Goal: Check status: Check status

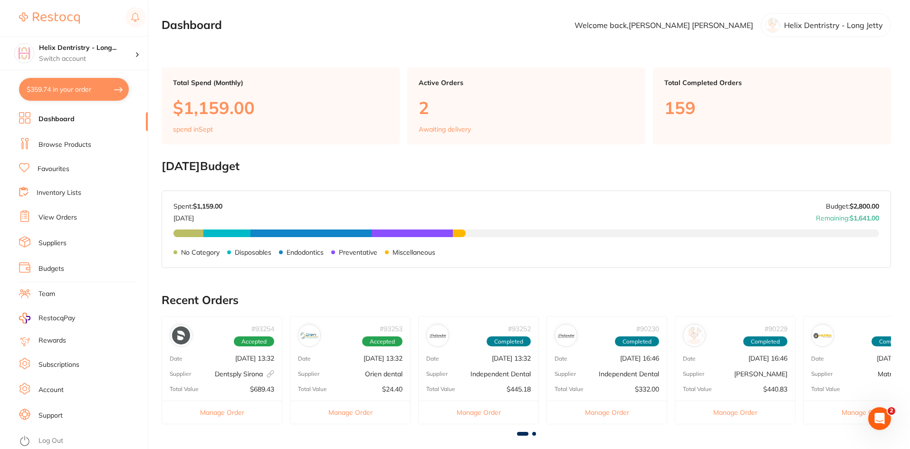
scroll to position [166, 0]
click at [103, 143] on li "Browse Products" at bounding box center [83, 145] width 129 height 14
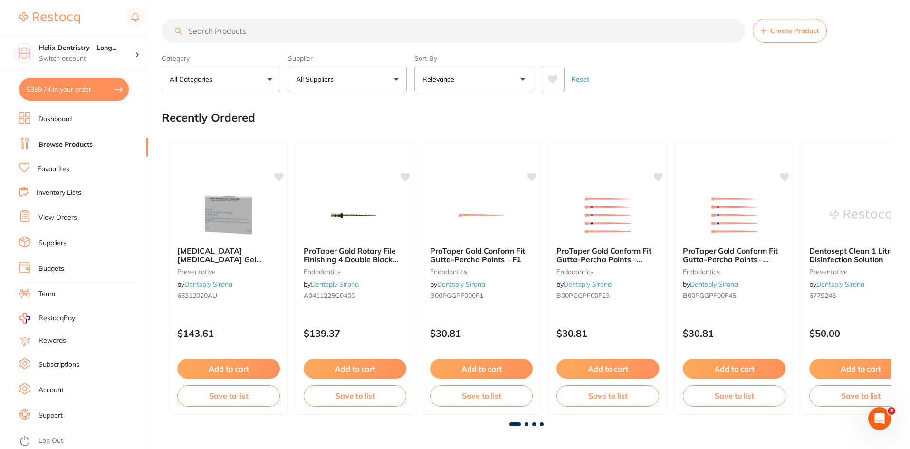
click at [247, 21] on input "search" at bounding box center [453, 31] width 583 height 24
click at [70, 213] on link "View Orders" at bounding box center [57, 218] width 38 height 10
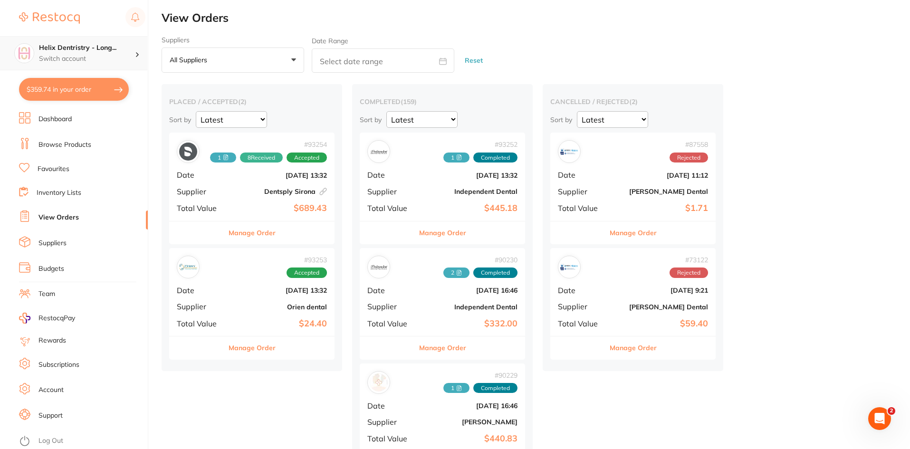
click at [107, 53] on div "Helix Dentristry - Long... Switch account" at bounding box center [87, 53] width 96 height 20
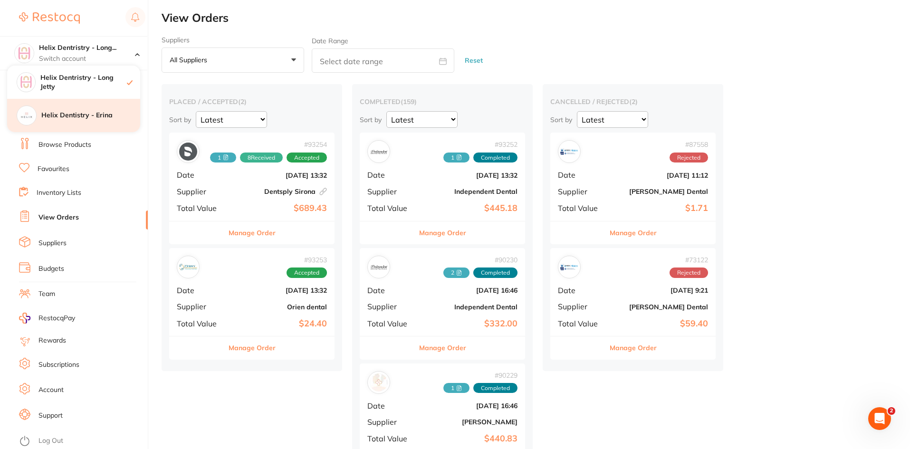
click at [105, 117] on h4 "Helix Dentistry - Erina" at bounding box center [90, 116] width 99 height 10
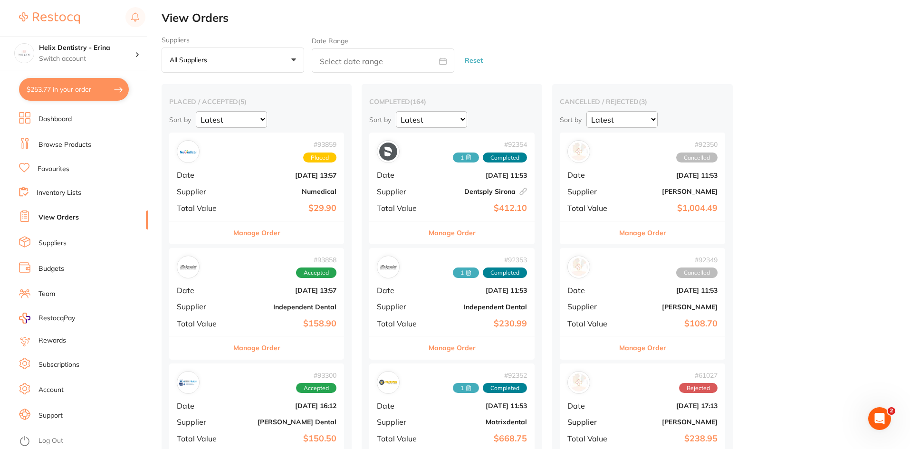
click at [273, 236] on button "Manage Order" at bounding box center [256, 232] width 47 height 23
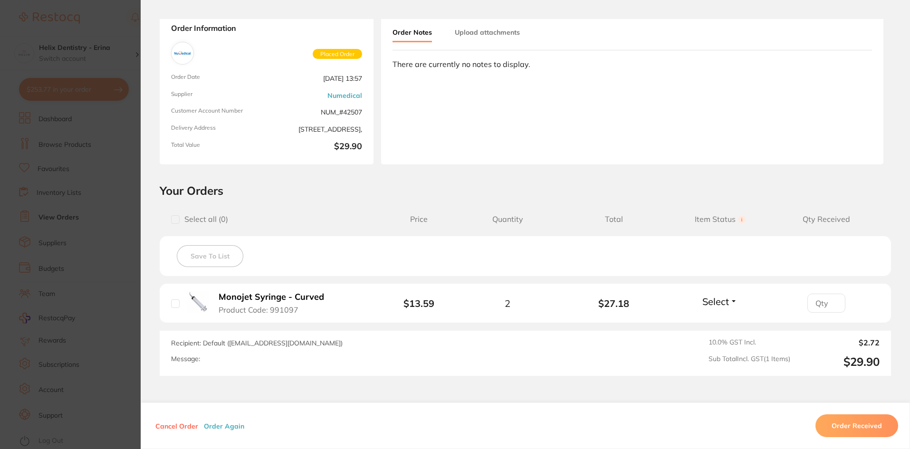
scroll to position [118, 0]
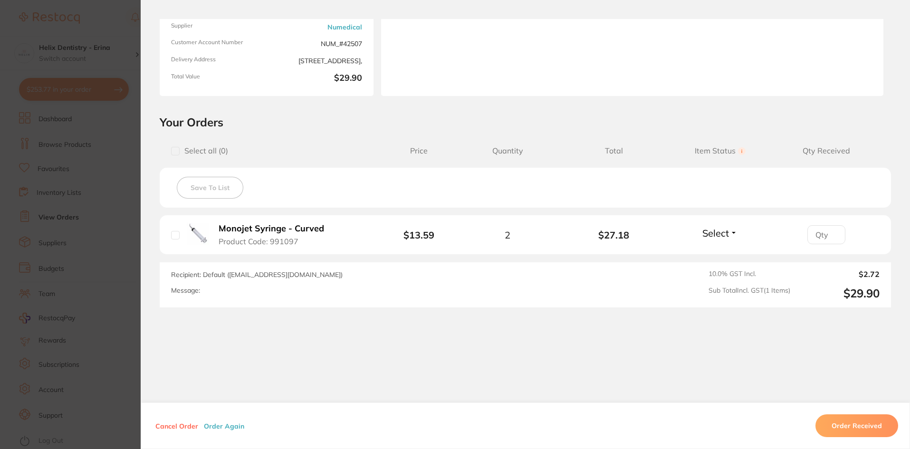
click at [67, 320] on section "Order ID: Restocq- 93859 Order Information Placed Order Order Date [DATE] 13:57…" at bounding box center [455, 224] width 910 height 449
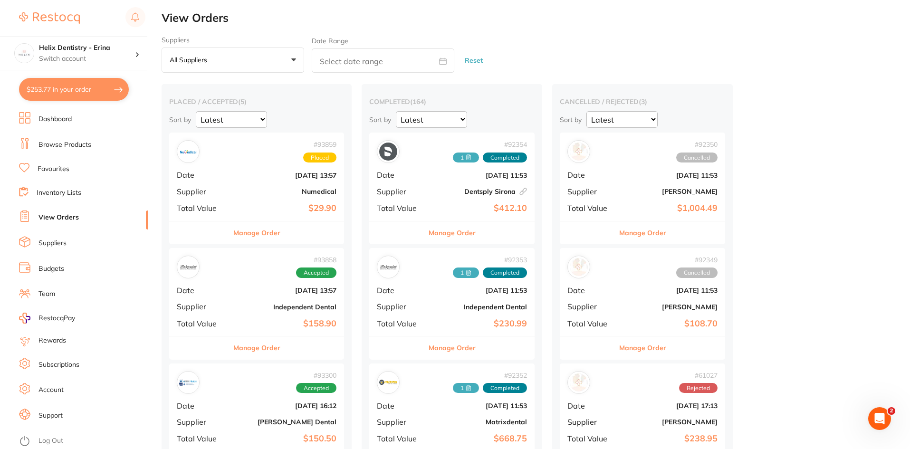
click at [261, 352] on button "Manage Order" at bounding box center [256, 347] width 47 height 23
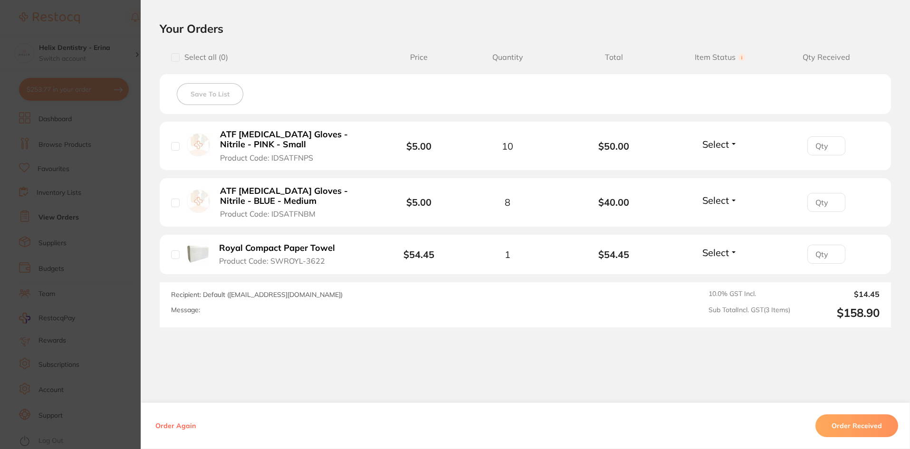
scroll to position [214, 0]
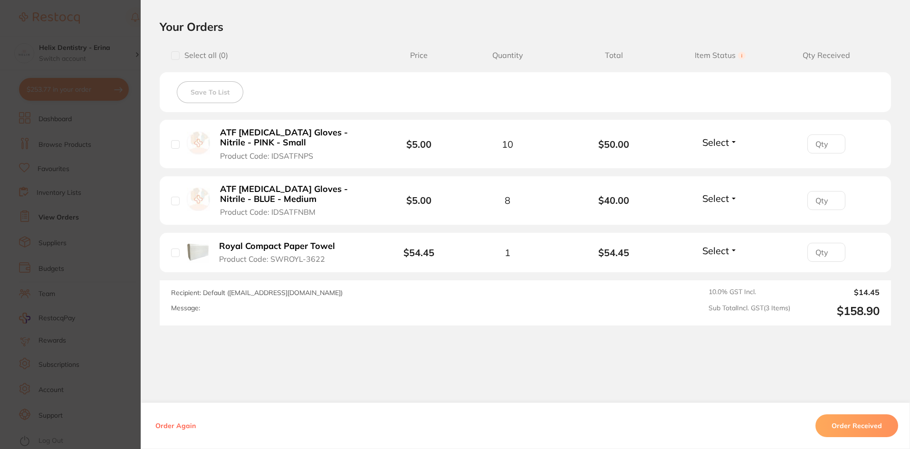
click at [133, 341] on section "Order ID: Restocq- 93858 Order Information Accepted Order Order Date [DATE] 13:…" at bounding box center [455, 224] width 910 height 449
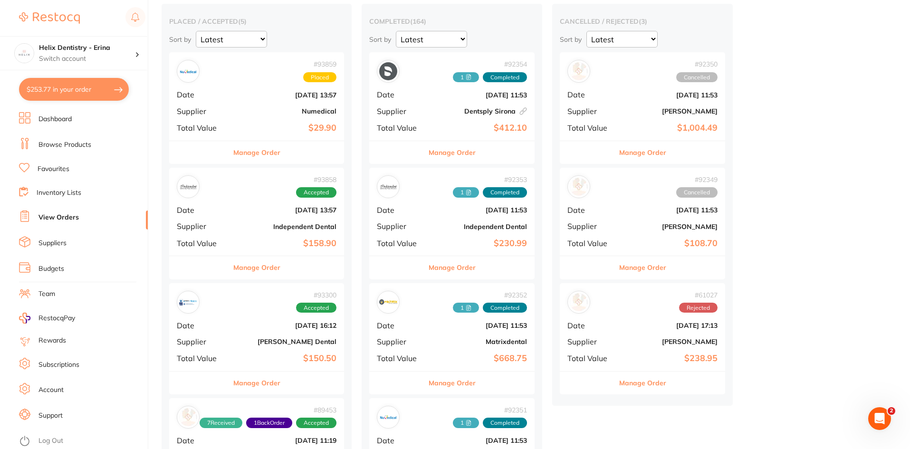
scroll to position [83, 0]
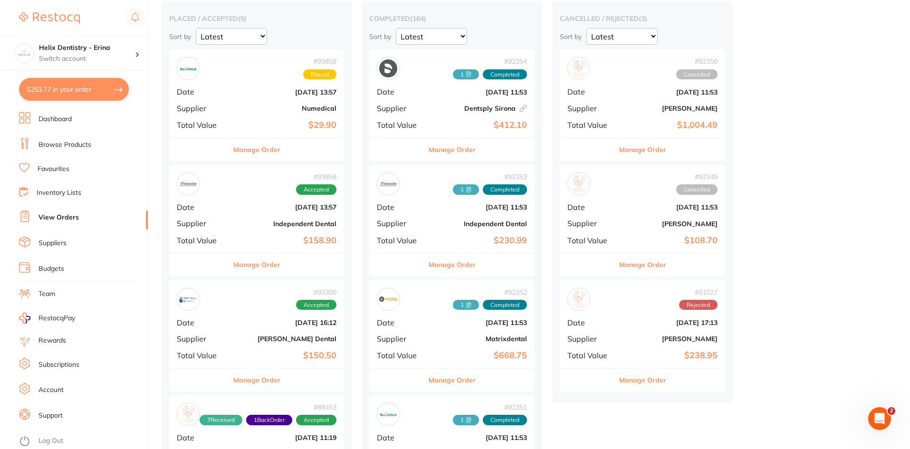
click at [85, 96] on button "$253.77 in your order" at bounding box center [74, 89] width 110 height 23
checkbox input "true"
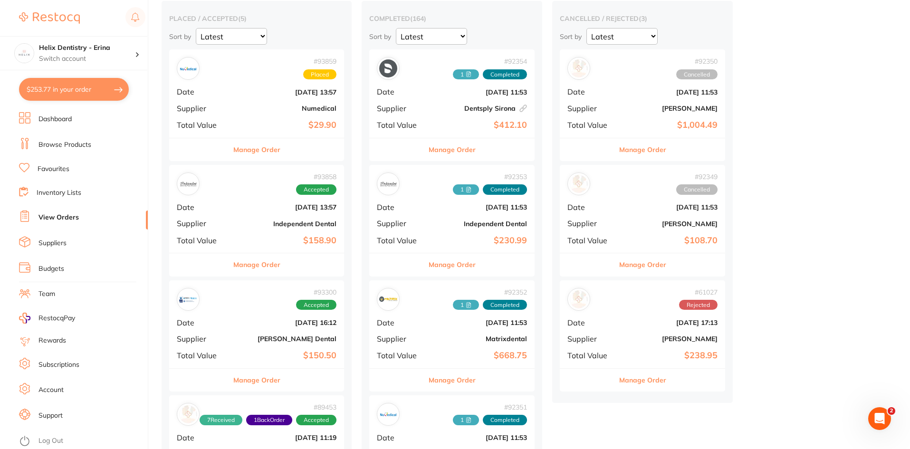
checkbox input "true"
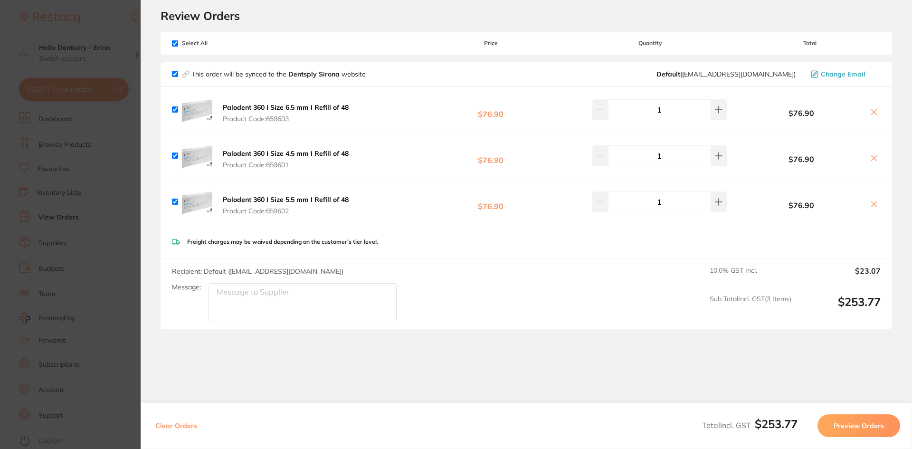
scroll to position [64, 0]
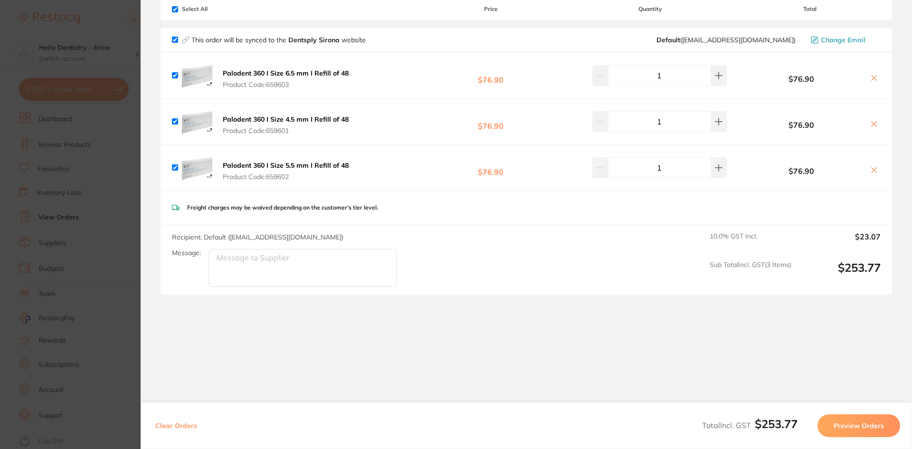
click at [148, 329] on section "Review Orders Your orders are being processed and we will notify you once we ha…" at bounding box center [527, 224] width 772 height 449
click at [63, 324] on section "Update RRP Set your pre negotiated price for this item. Item Agreed RRP (excl. …" at bounding box center [456, 224] width 912 height 449
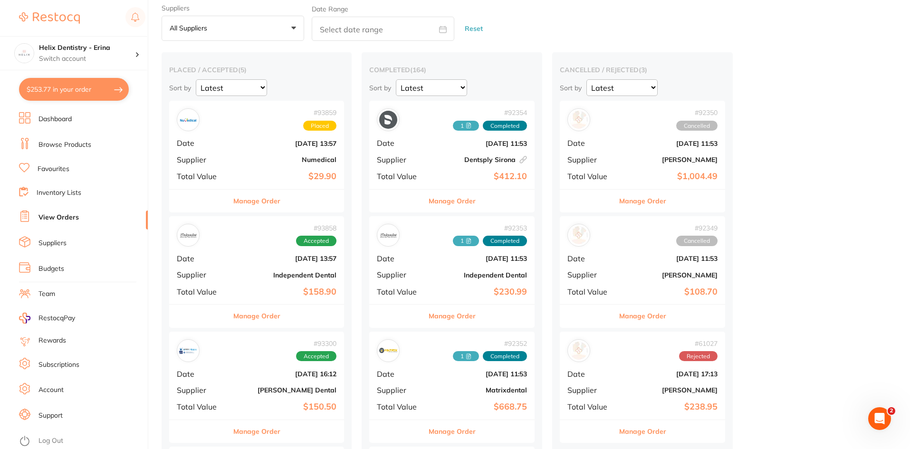
scroll to position [0, 0]
